Goal: Task Accomplishment & Management: Manage account settings

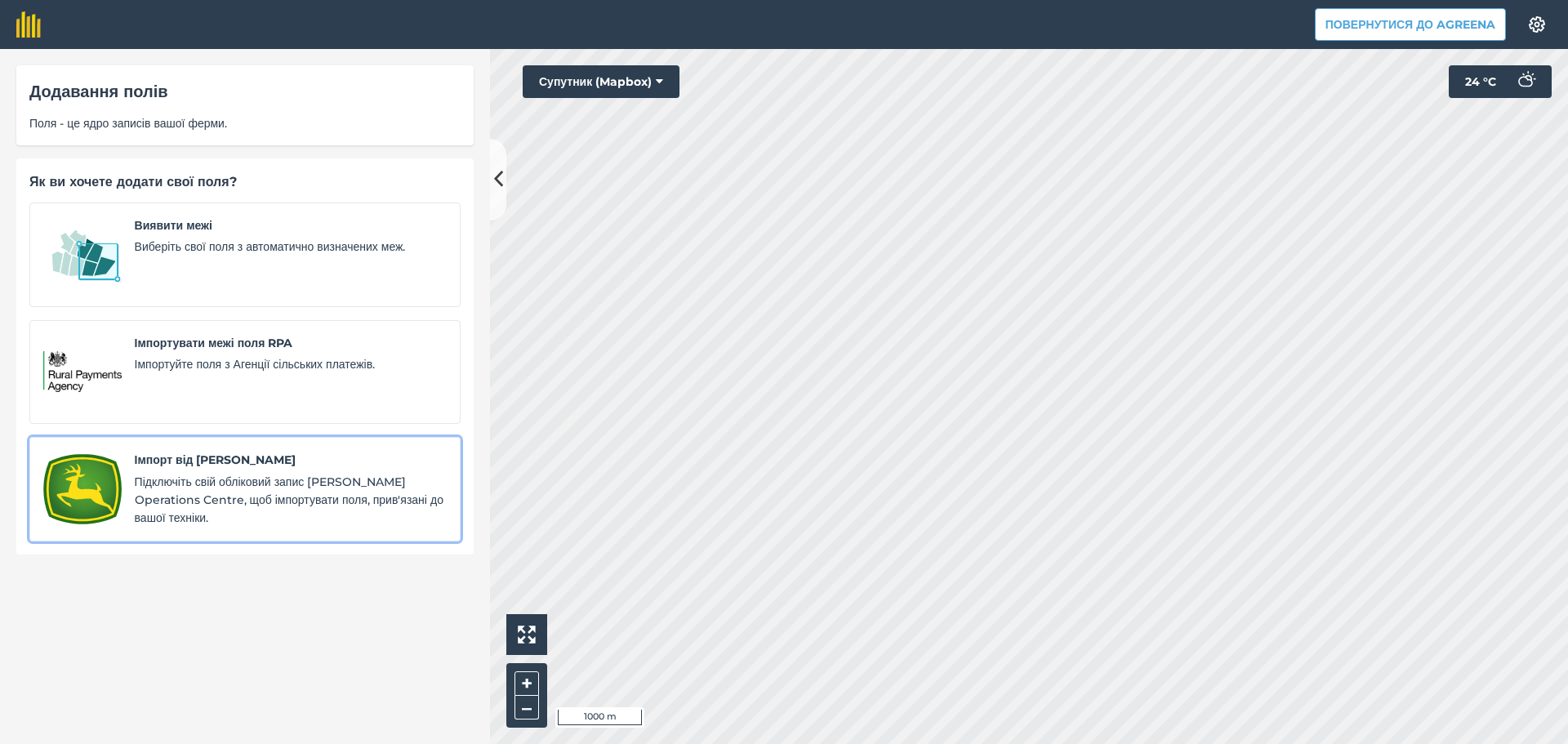
click at [268, 481] on span "Підключіть свій обліковий запис John Deer Operations Centre, щоб імпортувати по…" at bounding box center [290, 499] width 312 height 55
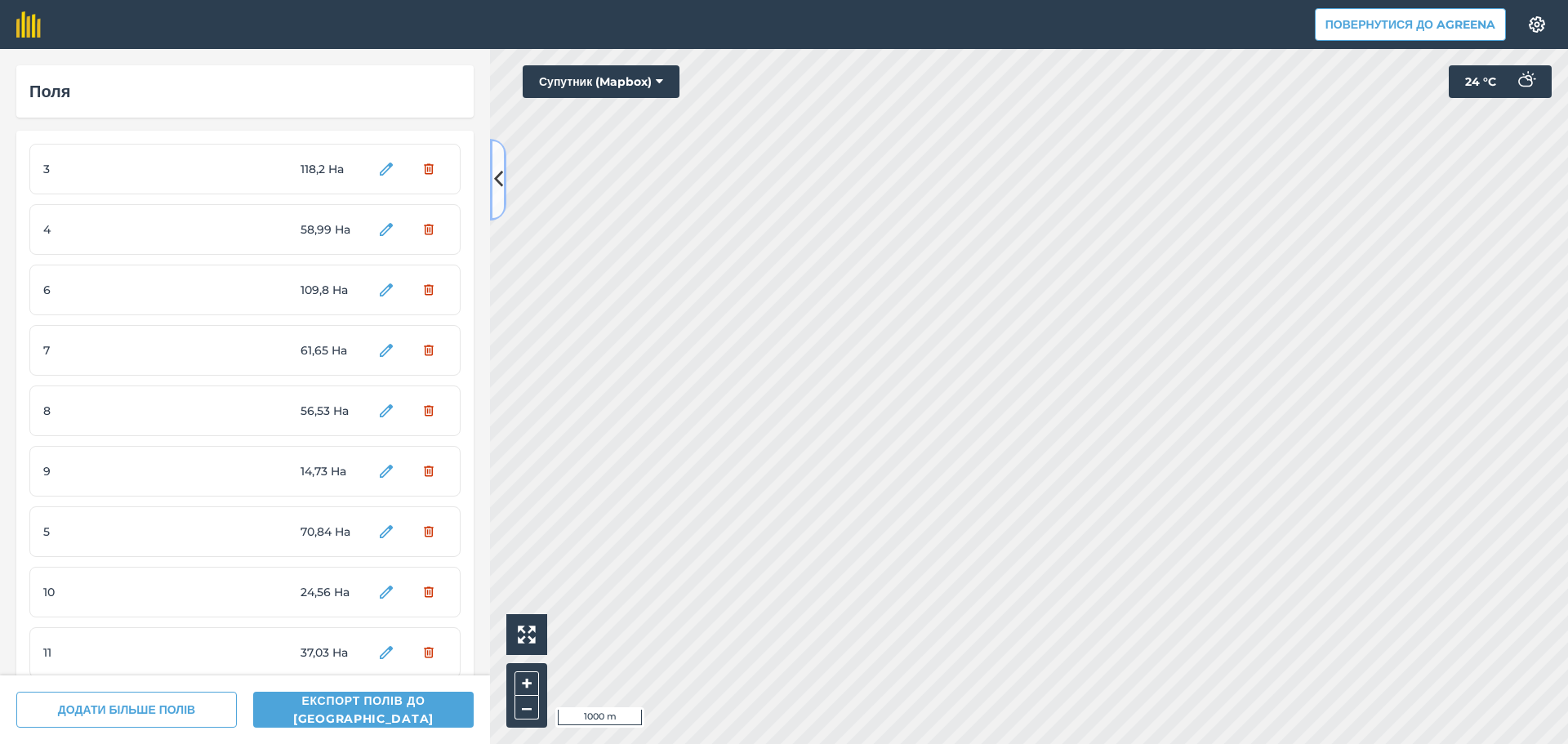
click at [503, 161] on button at bounding box center [498, 179] width 16 height 82
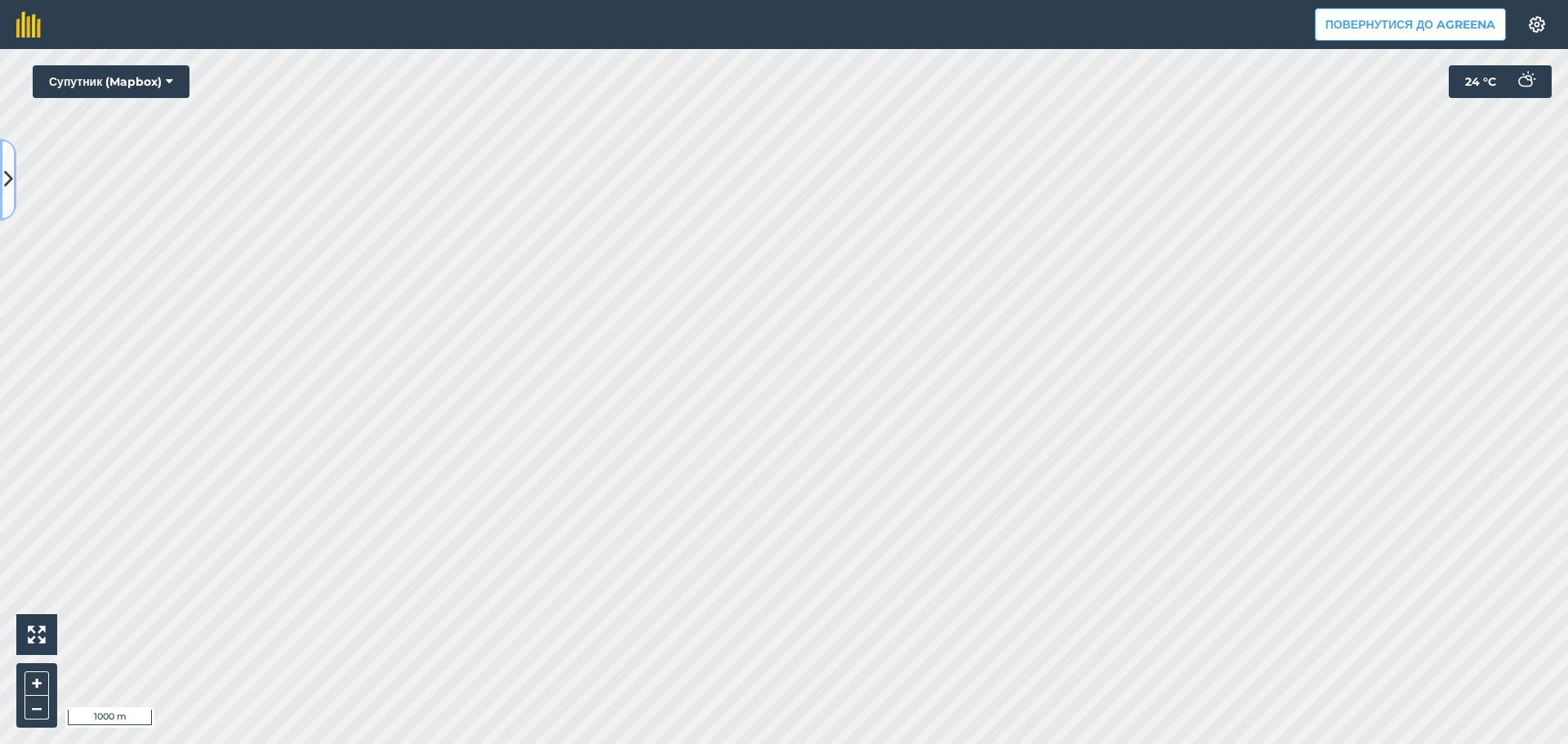
click at [7, 186] on icon at bounding box center [8, 179] width 9 height 29
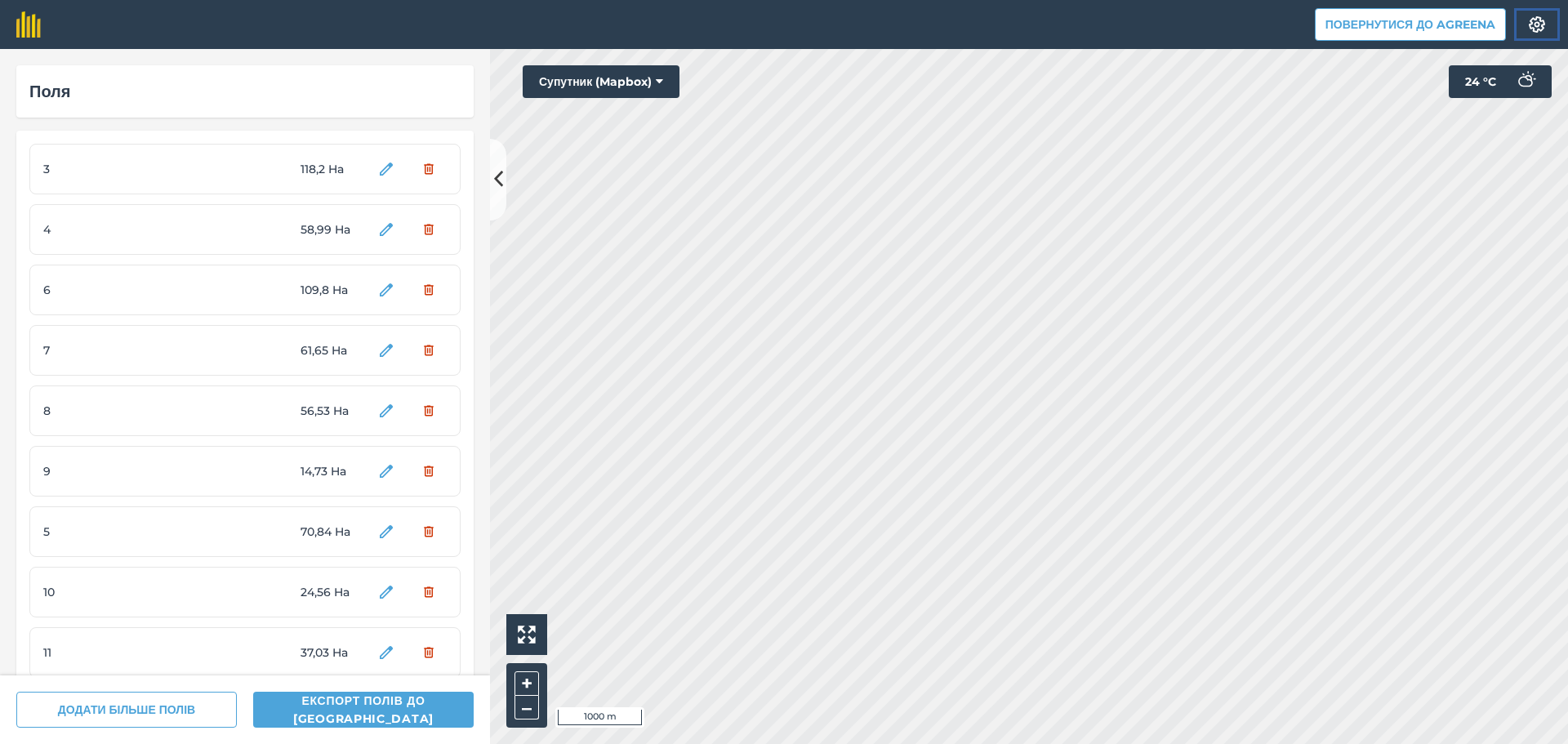
click at [1539, 20] on img at bounding box center [1537, 24] width 19 height 16
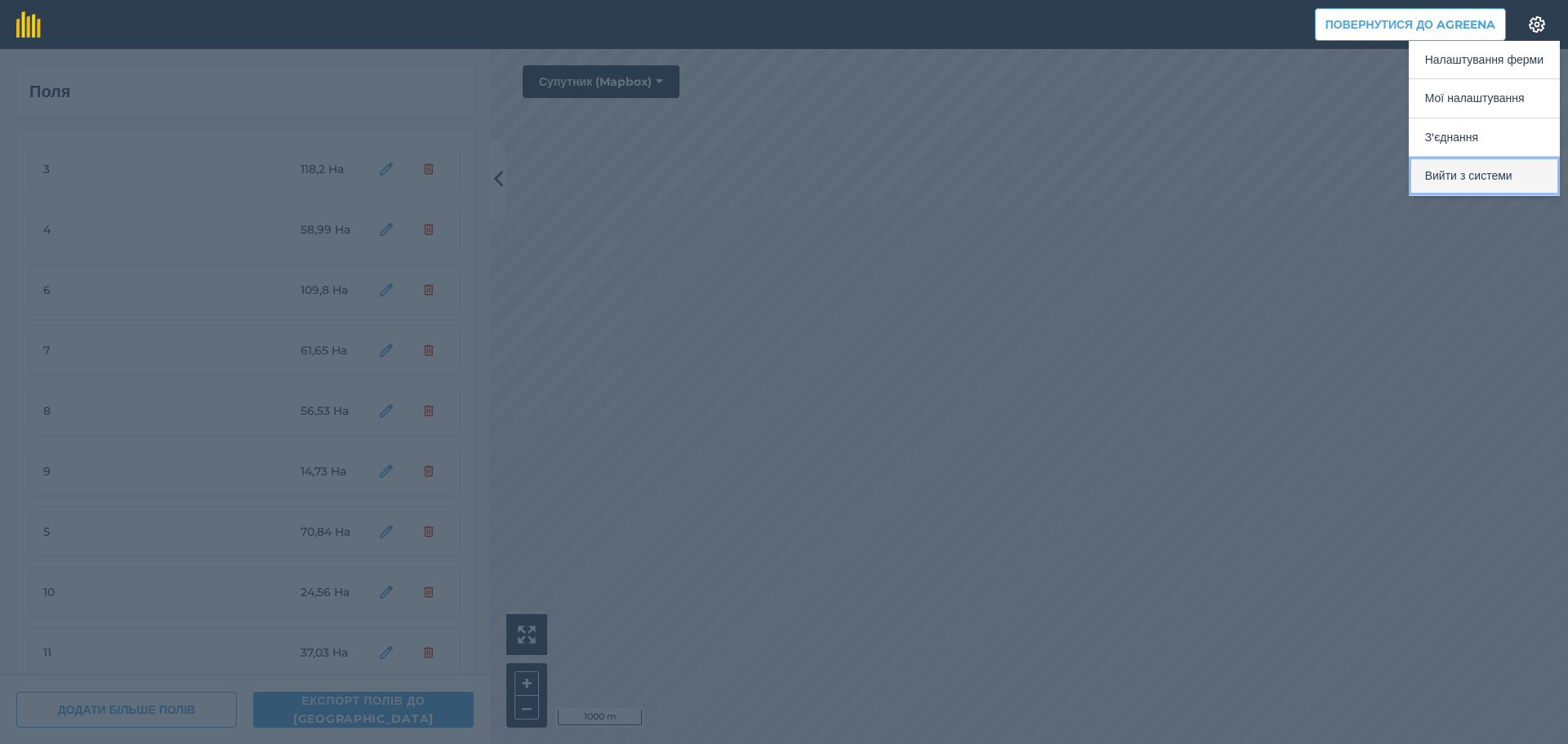
click at [1457, 181] on button "Вийти з системи" at bounding box center [1485, 177] width 151 height 39
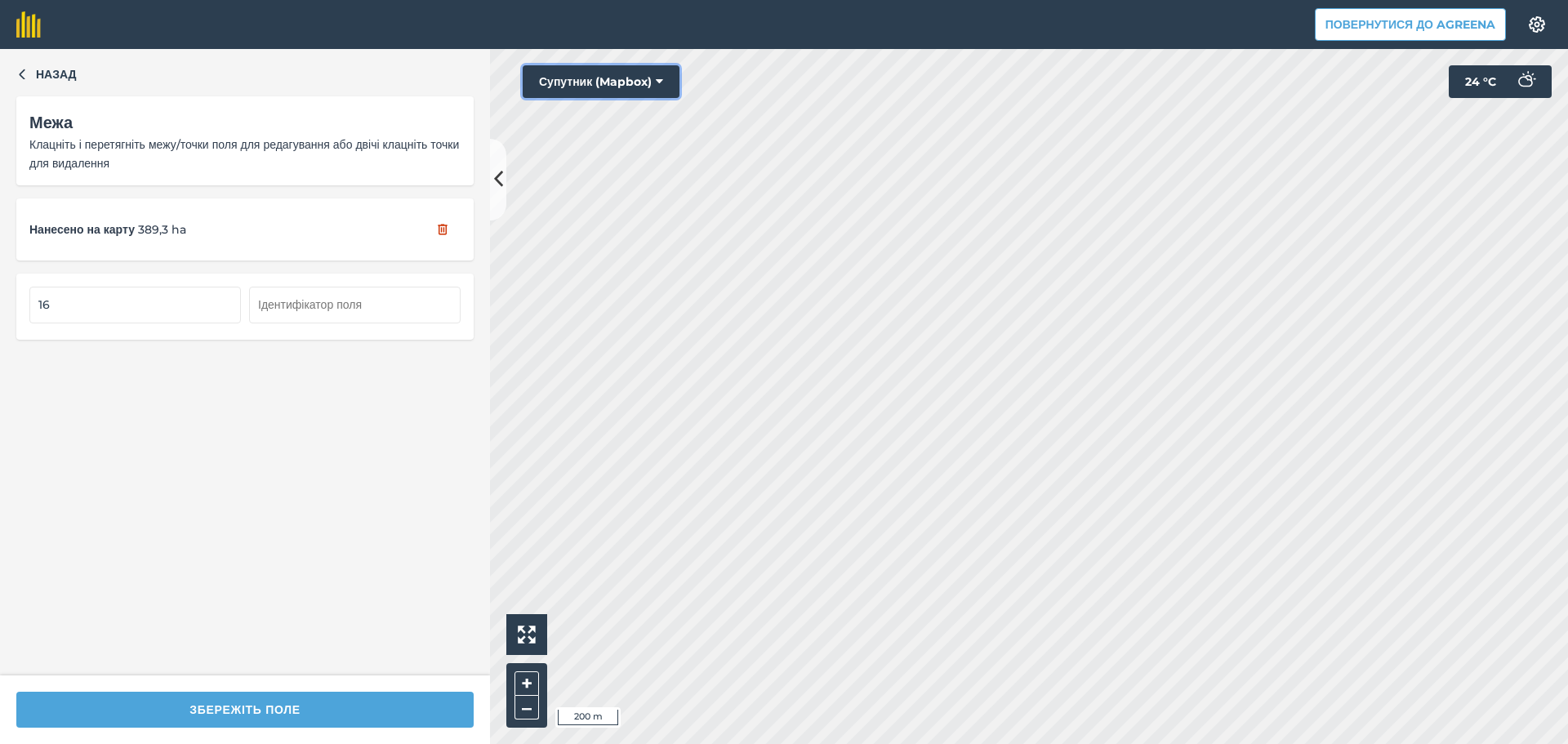
click at [642, 83] on button "Супутник (Mapbox)" at bounding box center [601, 82] width 157 height 33
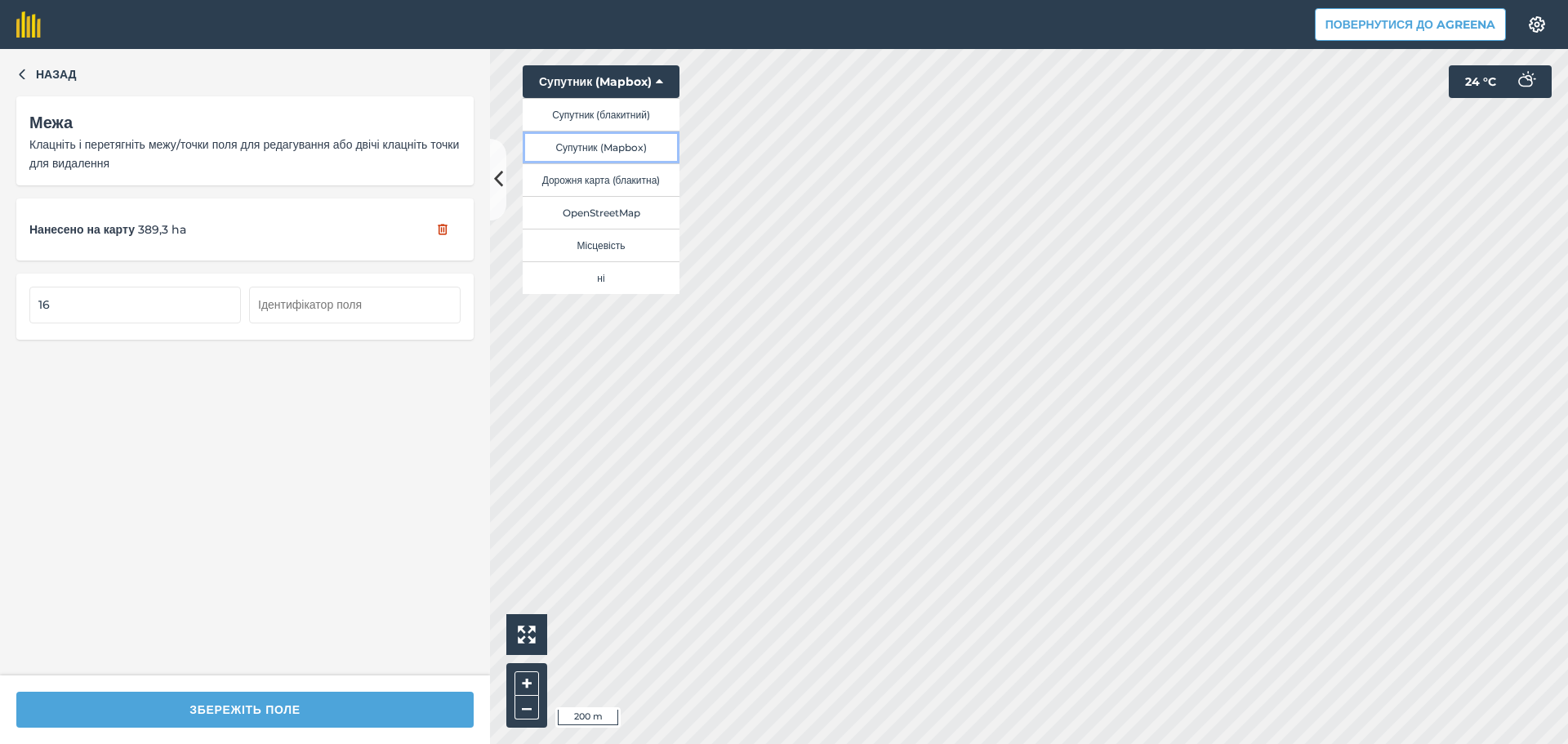
click at [616, 145] on button "Супутник (Mapbox)" at bounding box center [601, 146] width 157 height 33
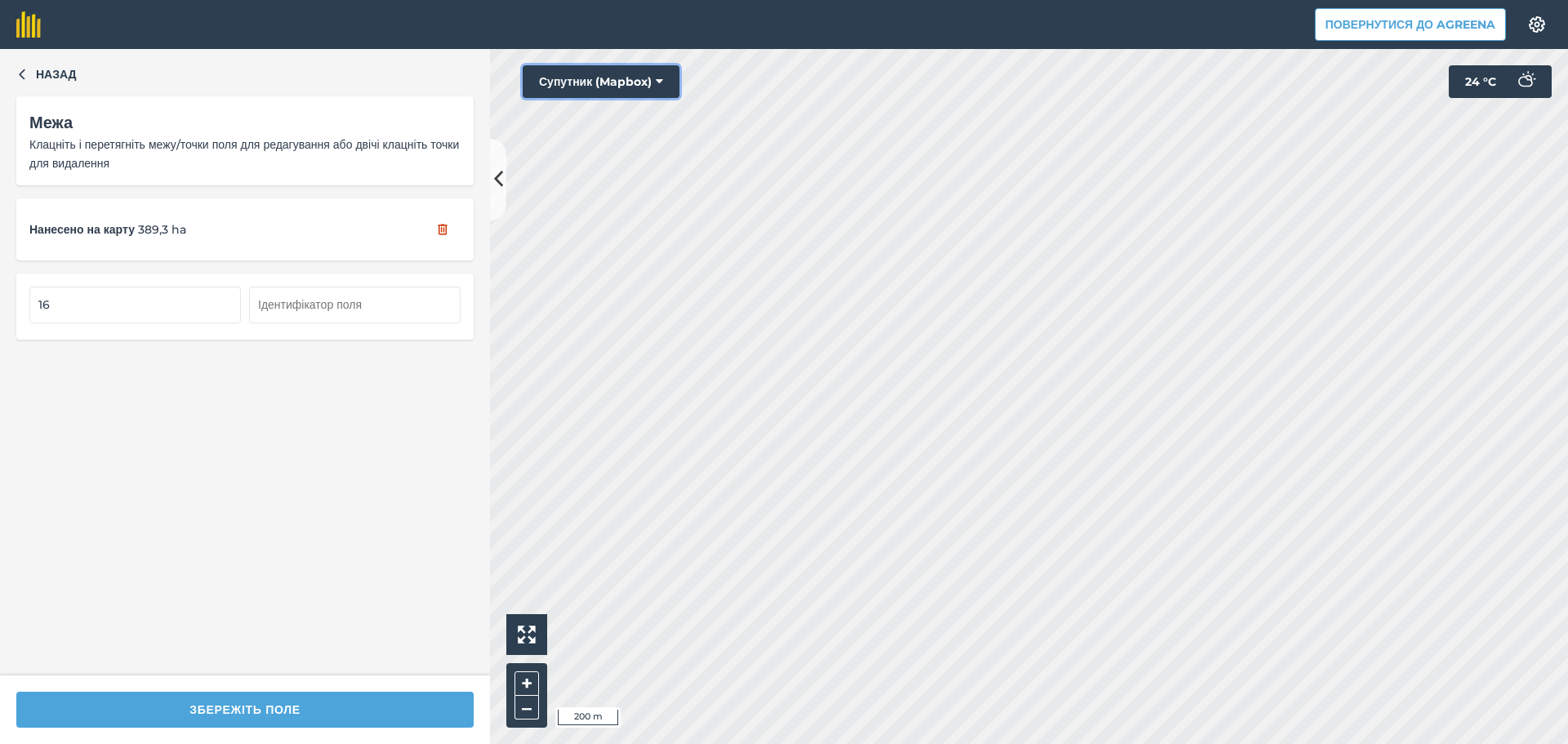
click at [641, 74] on button "Супутник (Mapbox)" at bounding box center [601, 82] width 157 height 33
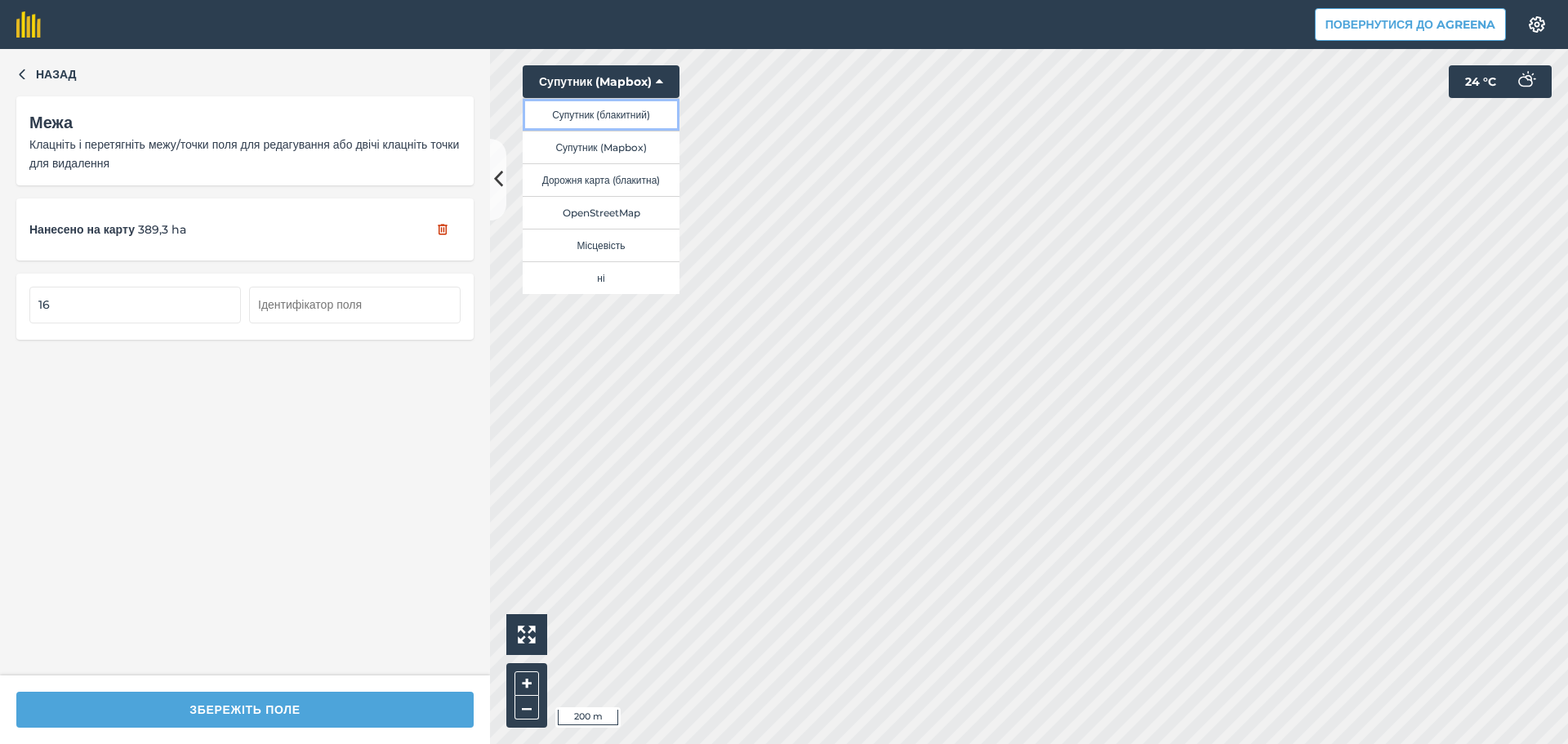
click at [635, 117] on button "Супутник (блакитний)" at bounding box center [601, 114] width 157 height 33
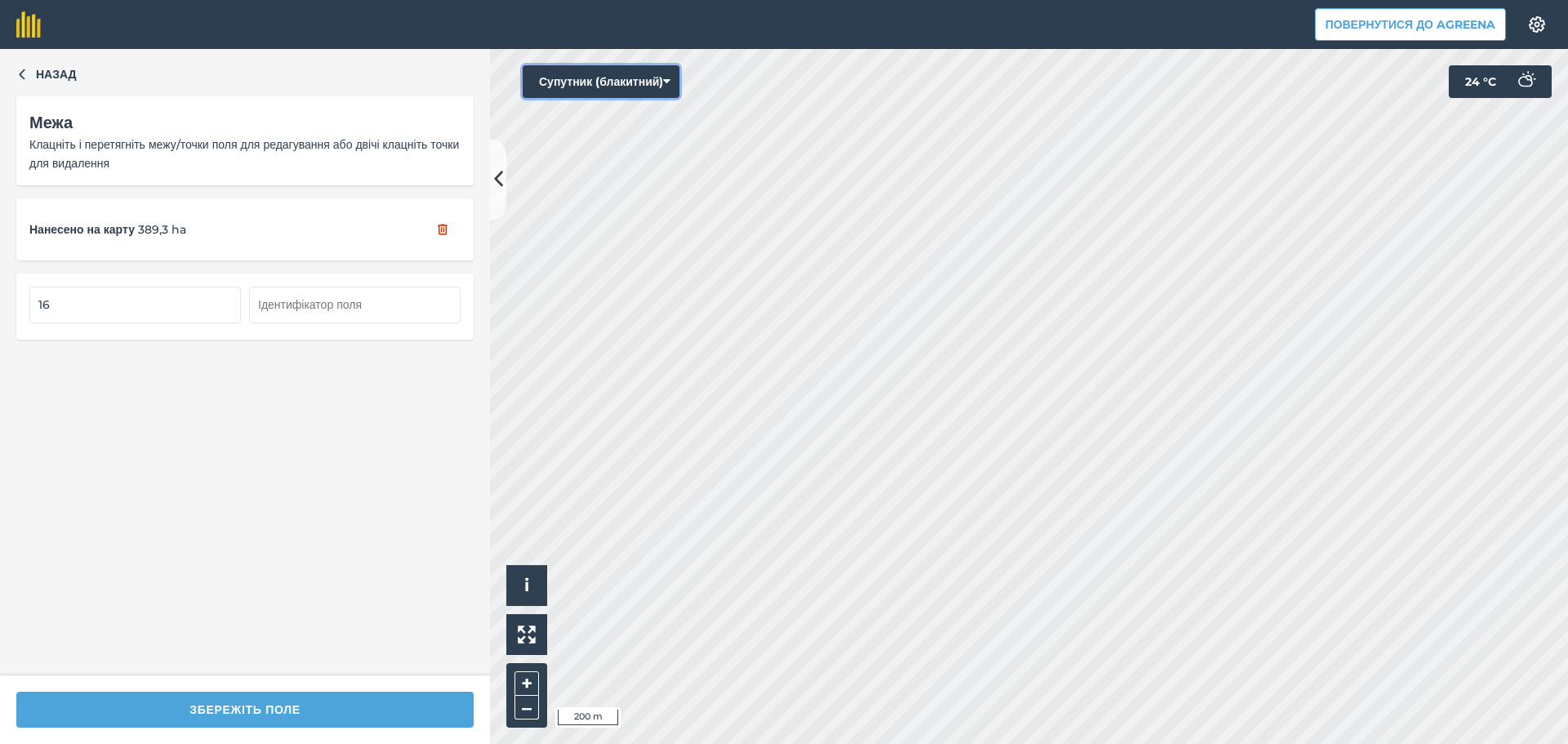
click at [657, 92] on button "Супутник (блакитний)" at bounding box center [601, 82] width 157 height 33
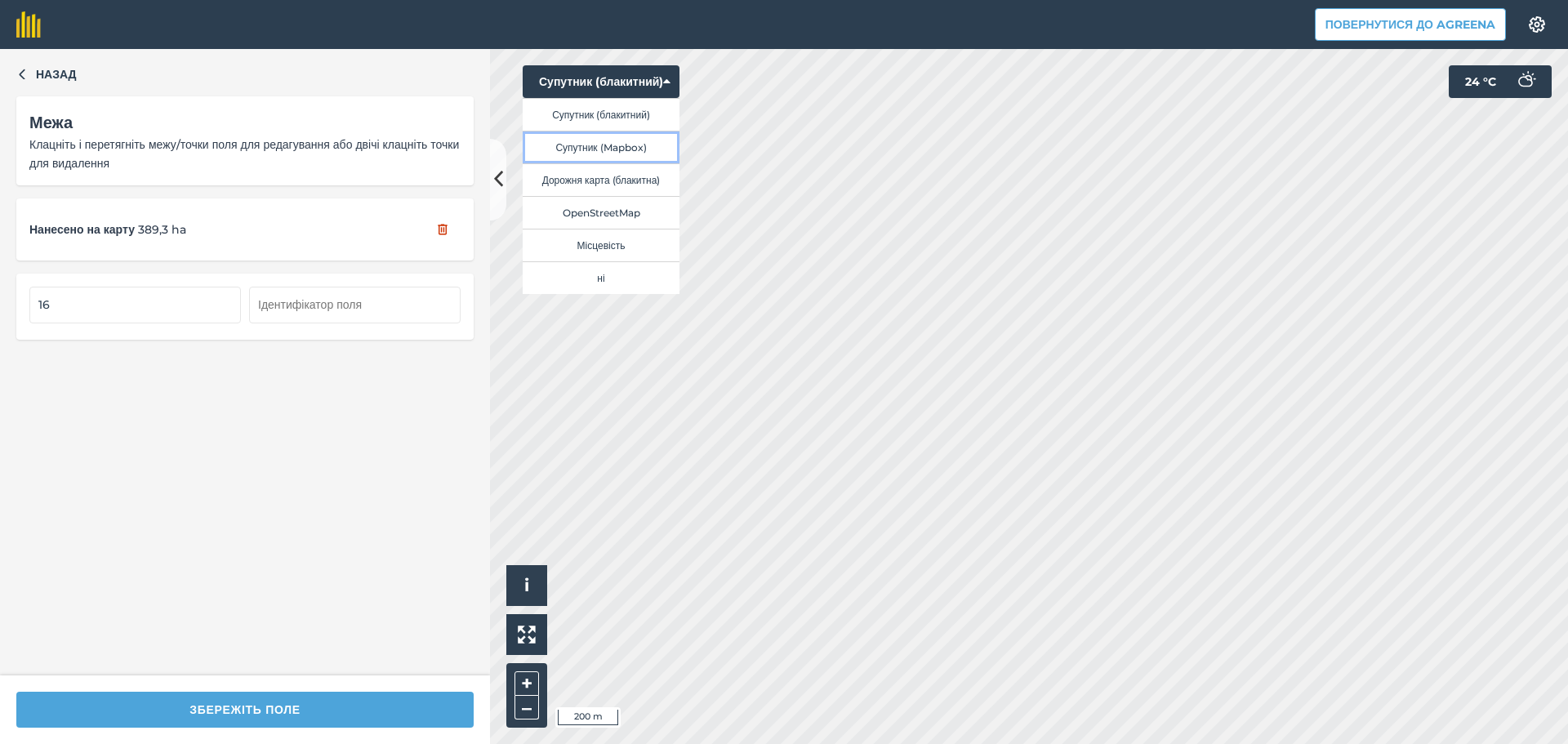
click at [642, 148] on button "Супутник (Mapbox)" at bounding box center [601, 146] width 157 height 33
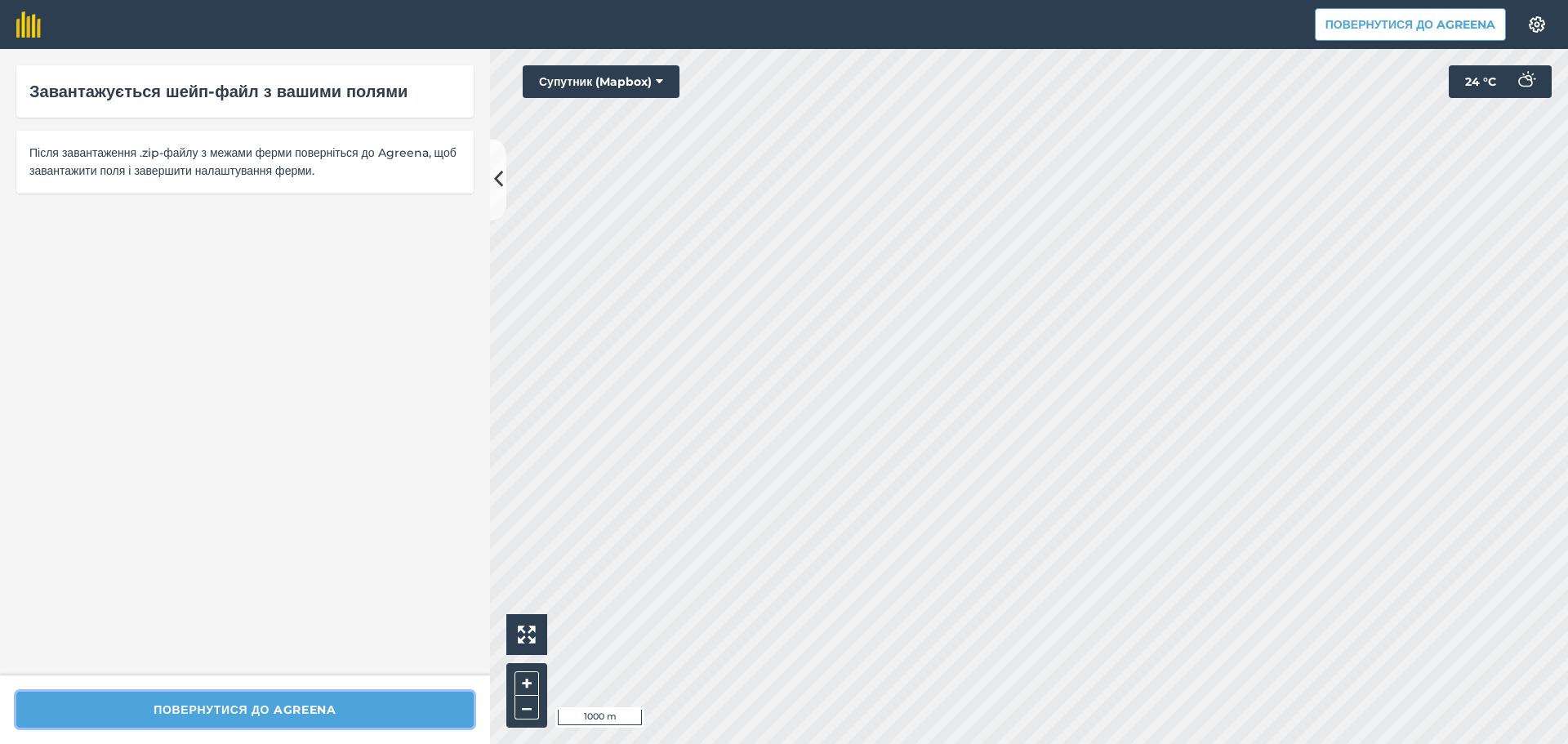
click at [289, 712] on button "Повернутися до Agreena" at bounding box center [245, 710] width 457 height 36
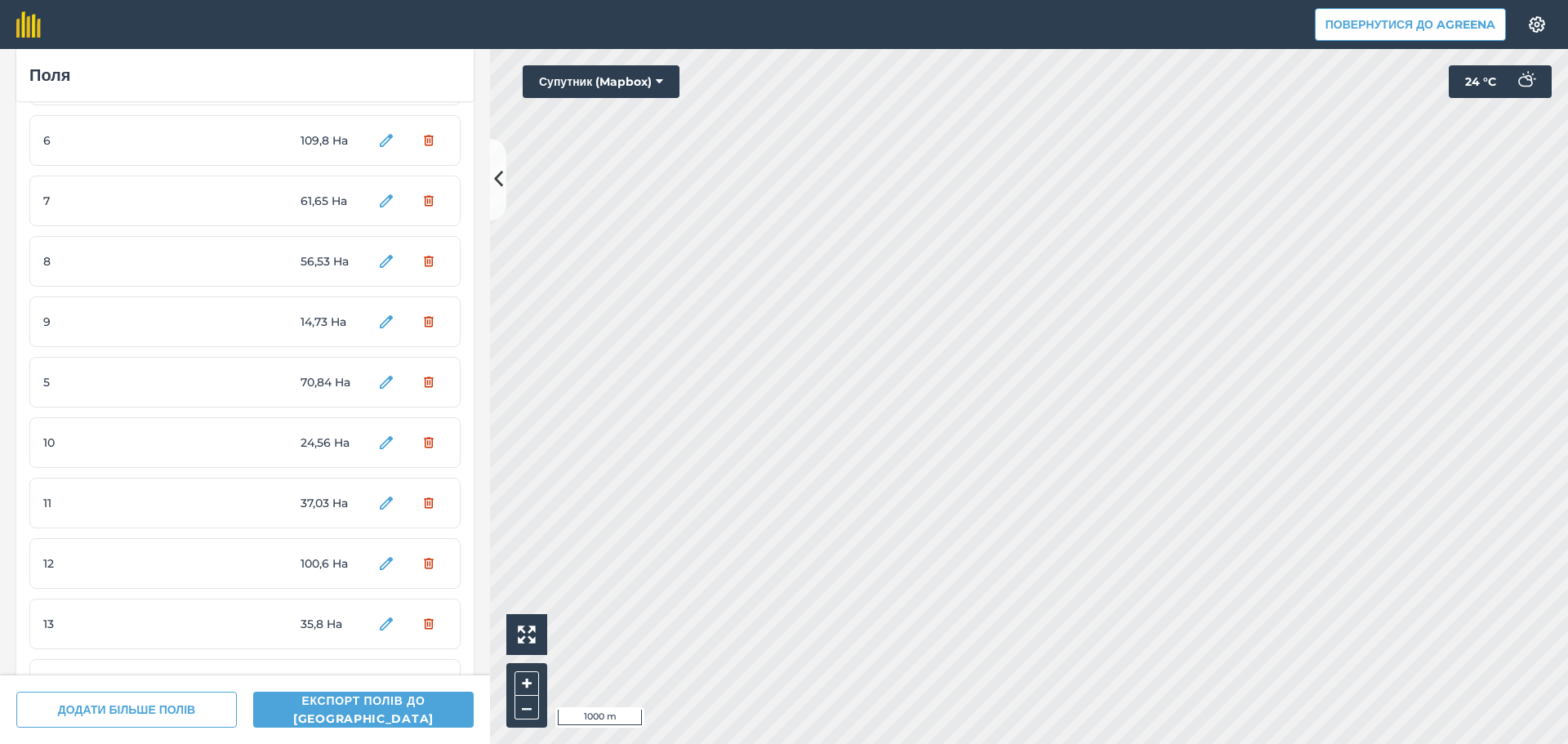
scroll to position [163, 0]
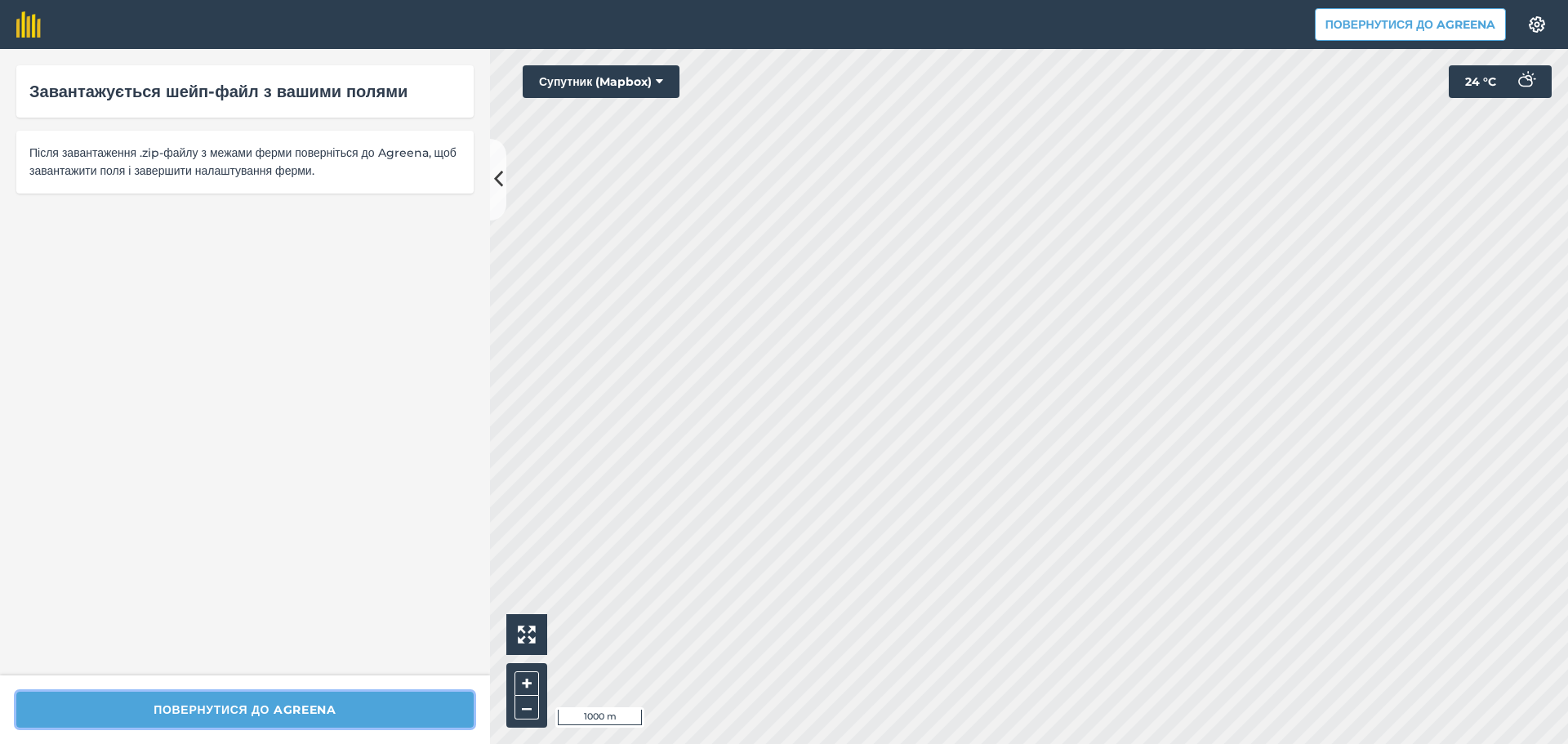
click at [268, 716] on button "Повернутися до Agreena" at bounding box center [245, 710] width 457 height 36
